Goal: Find specific page/section: Find specific page/section

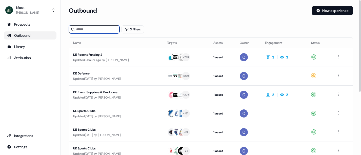
click at [93, 29] on input at bounding box center [94, 29] width 51 height 8
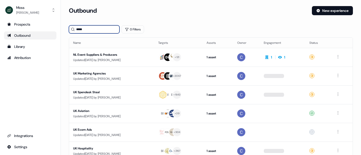
type input "*****"
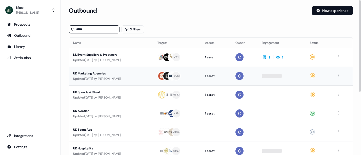
click at [97, 71] on div "UK Marketing Agencies" at bounding box center [111, 73] width 76 height 5
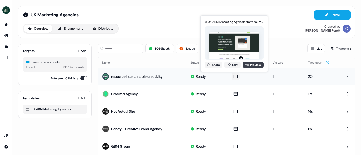
click at [251, 65] on link "Preview" at bounding box center [253, 65] width 21 height 7
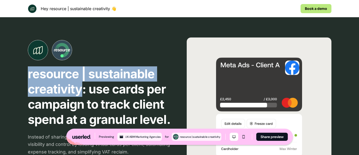
drag, startPoint x: 28, startPoint y: 74, endPoint x: 82, endPoint y: 92, distance: 57.0
click at [82, 92] on p "resource | sustainable creativity: use cards per campaign to track client spend…" at bounding box center [100, 96] width 145 height 61
